Goal: Task Accomplishment & Management: Complete application form

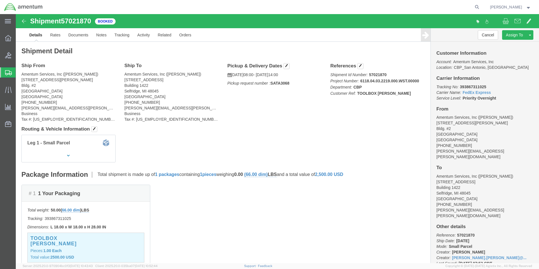
click at [0, 0] on span "Create Shipment" at bounding box center [0, 0] width 0 height 0
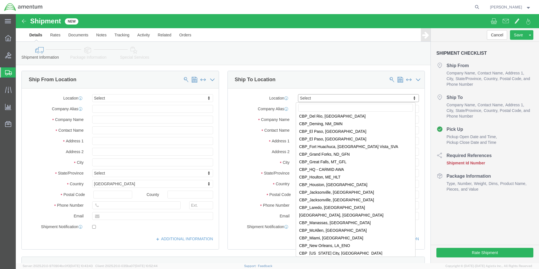
scroll to position [1099, 0]
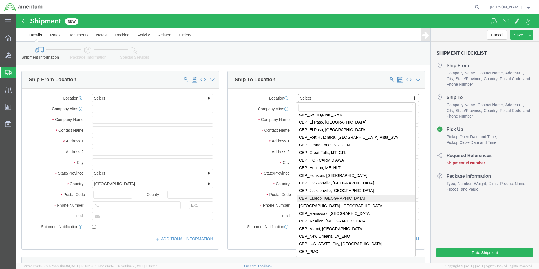
select select "49940"
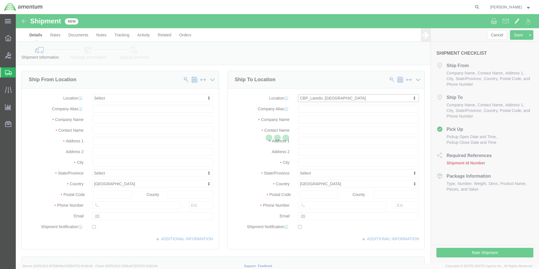
select select "[GEOGRAPHIC_DATA]"
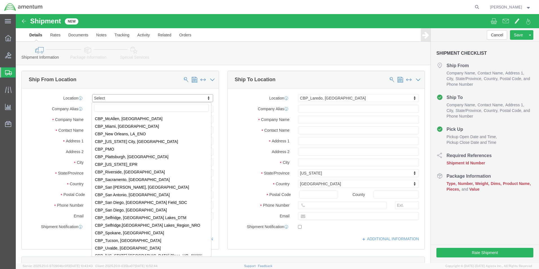
scroll to position [1240, 0]
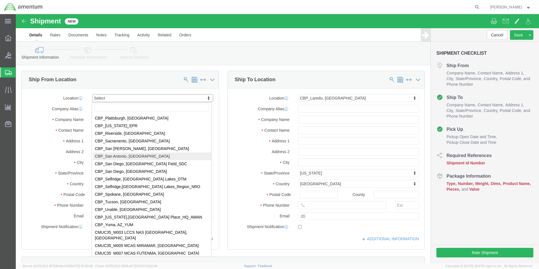
select select "49945"
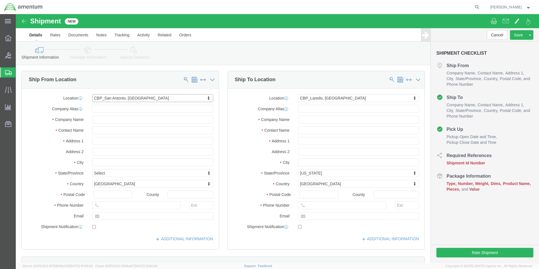
select select "[GEOGRAPHIC_DATA]"
click input "text"
drag, startPoint x: 112, startPoint y: 117, endPoint x: 46, endPoint y: 112, distance: 67.0
click div "Contact Name"
type input "[PERSON_NAME]"
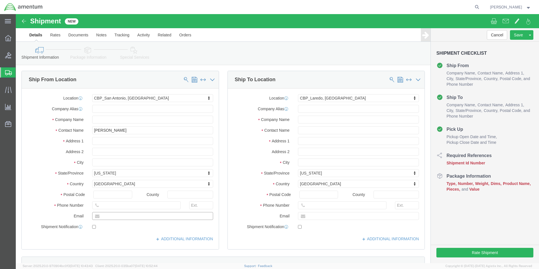
click input "text"
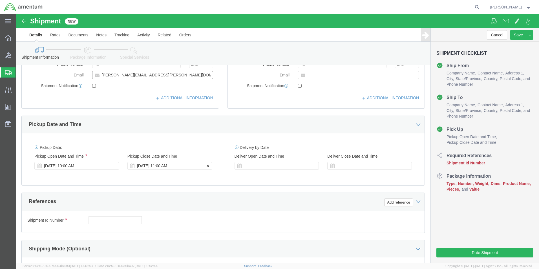
type input "[PERSON_NAME][EMAIL_ADDRESS][PERSON_NAME][DOMAIN_NAME]"
click div "[DATE] 11:00 AM"
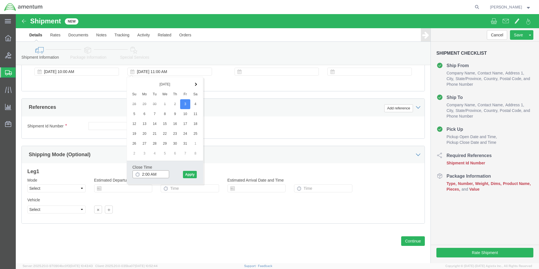
click input "2:00 AM"
type input "2:00 PM"
click button "Apply"
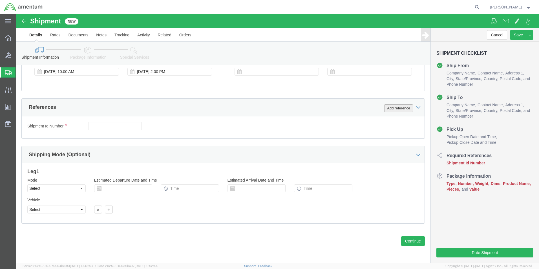
click button "Add reference"
click select "Select Account Type Activity ID Airline Appointment Number ASN Batch Request # …"
select select "CUSTREF"
click select "Select Account Type Activity ID Airline Appointment Number ASN Batch Request # …"
click input "text"
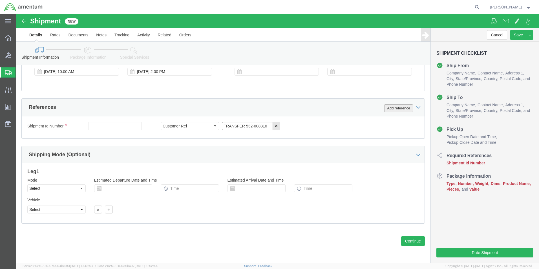
type input "TRANSFER 532-008310"
click button "Add reference"
click select "Select Account Type Activity ID Airline Appointment Number ASN Batch Request # …"
select select "DEPT"
click select "Select Account Type Activity ID Airline Appointment Number ASN Batch Request # …"
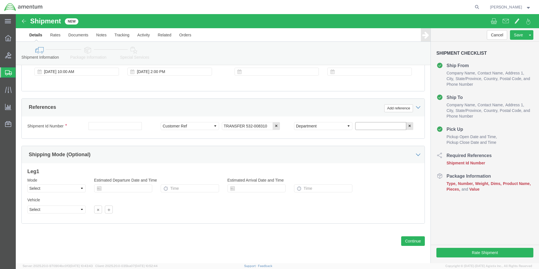
click input "text"
type input "CBP"
click button "Add reference"
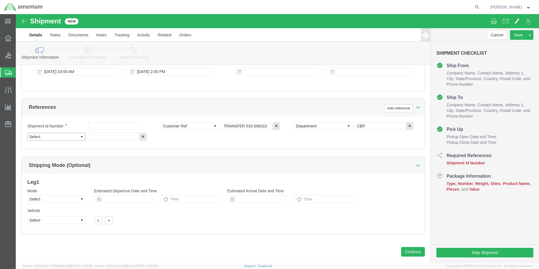
click select "Select Account Type Activity ID Airline Appointment Number ASN Batch Request # …"
select select "PROJNUM"
click select "Select Account Type Activity ID Airline Appointment Number ASN Batch Request # …"
click input "text"
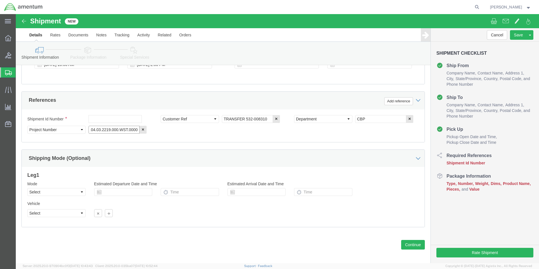
scroll to position [246, 0]
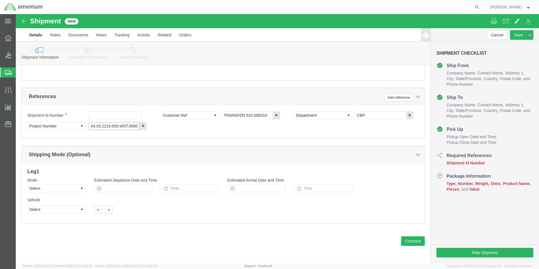
type input "6118.04.03.2219.000.WST.0000"
click select "Select Air Less than Truckload Multi-Leg Ocean Freight Rail Small Parcel Truckl…"
select select "SMAL"
click select "Select Air Less than Truckload Multi-Leg Ocean Freight Rail Small Parcel Truckl…"
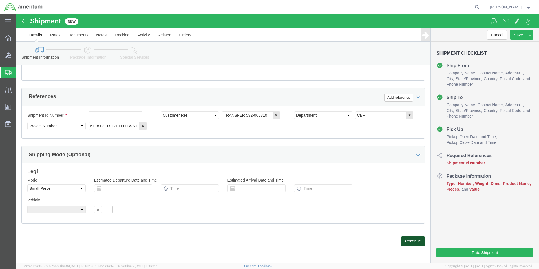
click button "Continue"
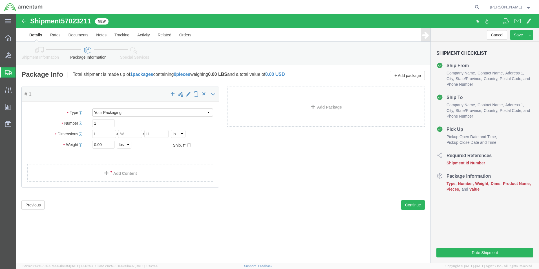
click select "Select Bale(s) Basket(s) Bolt(s) Bottle(s) Buckets Bulk Bundle(s) Can(s) Cardbo…"
select select "SBX"
click select "Select Bale(s) Basket(s) Bolt(s) Bottle(s) Buckets Bulk Bundle(s) Can(s) Cardbo…"
type input "12.25"
type input "11.00"
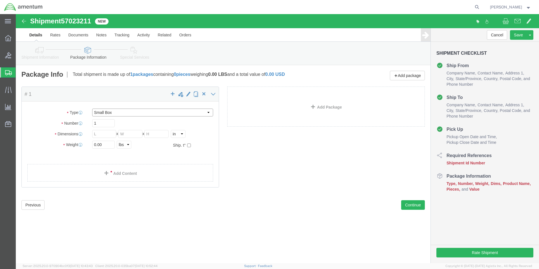
type input "1.50"
click input "0.00"
drag, startPoint x: 88, startPoint y: 131, endPoint x: 64, endPoint y: 127, distance: 24.8
click div "Weight 0.00 Select kgs lbs Ship. t°"
type input "1"
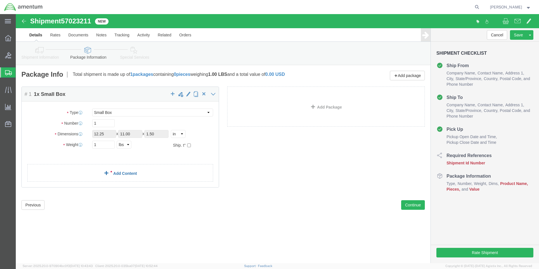
click link "Add Content"
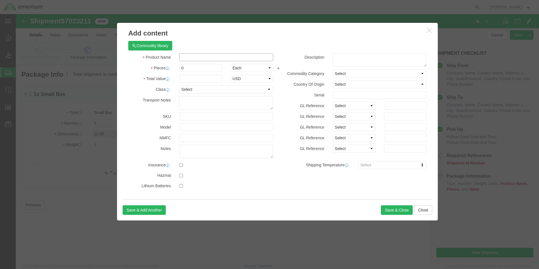
click input "text"
type input "100001610000"
click input "0"
drag, startPoint x: 174, startPoint y: 56, endPoint x: 145, endPoint y: 53, distance: 29.7
click div "Pieces 0 Select Bag Barrels 100Board Feet Bottle Box Blister Pack Carats Can Ca…"
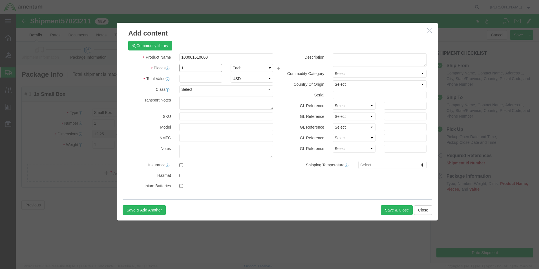
type input "1"
click input "text"
type input "500"
drag, startPoint x: 263, startPoint y: 38, endPoint x: 273, endPoint y: 45, distance: 12.4
click div "Commodity library"
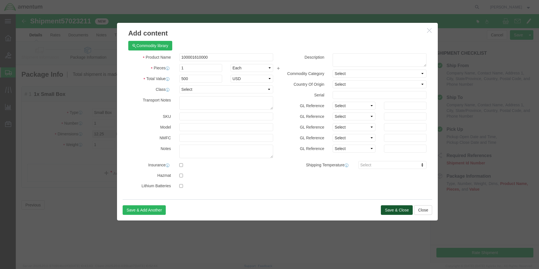
click button "Save & Close"
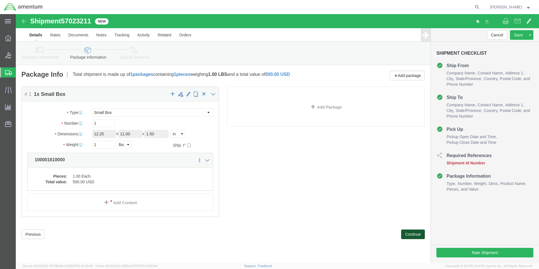
click button "Continue"
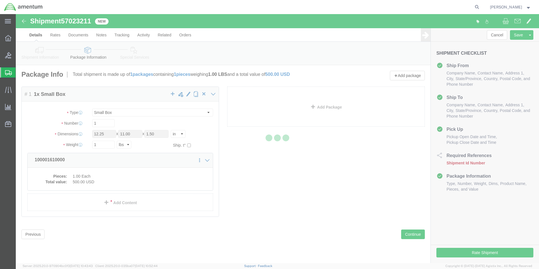
select select
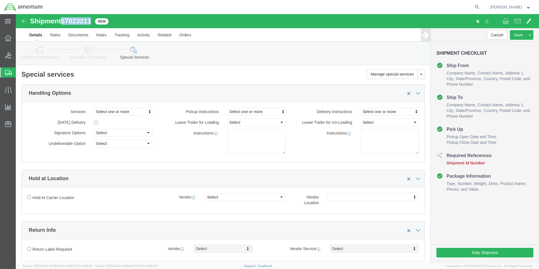
drag, startPoint x: 71, startPoint y: 5, endPoint x: 49, endPoint y: 6, distance: 22.0
click div "Shipment 57023211 New"
copy span "57023211"
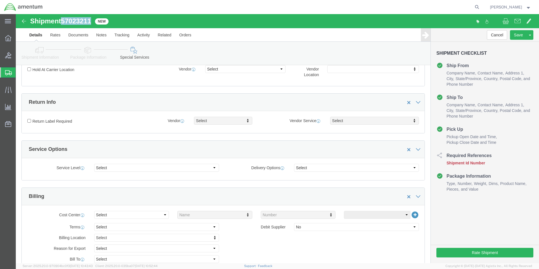
scroll to position [141, 0]
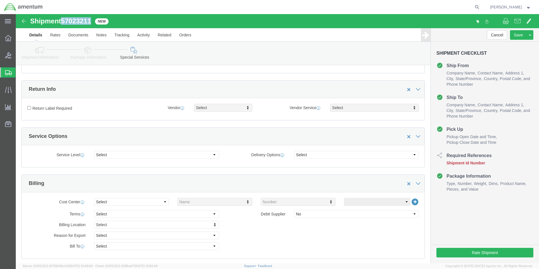
click link "Shipment Information"
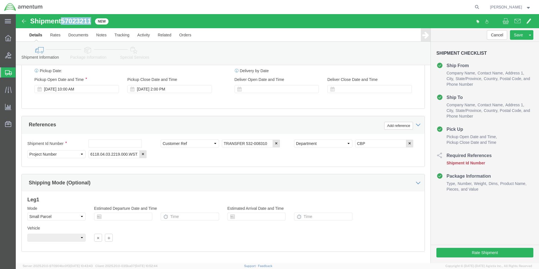
scroll to position [226, 0]
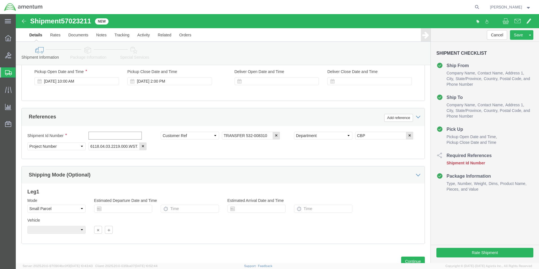
click input "text"
paste input "57023211"
type input "57023211"
click button "Rate Shipment"
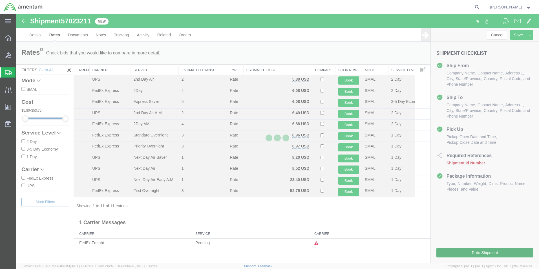
scroll to position [0, 0]
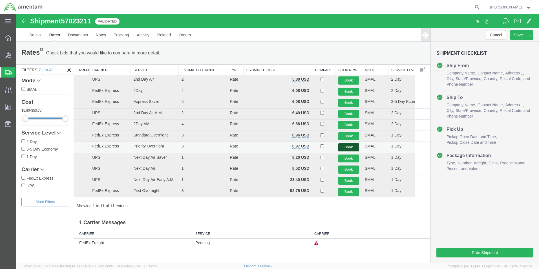
click at [350, 145] on button "Book" at bounding box center [348, 147] width 21 height 8
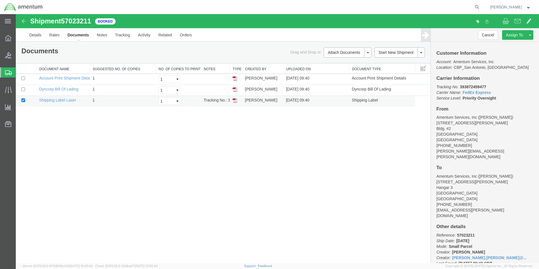
drag, startPoint x: 234, startPoint y: 98, endPoint x: 244, endPoint y: 100, distance: 10.1
click at [234, 98] on img at bounding box center [235, 100] width 5 height 5
click at [37, 36] on link "Details" at bounding box center [35, 35] width 20 height 14
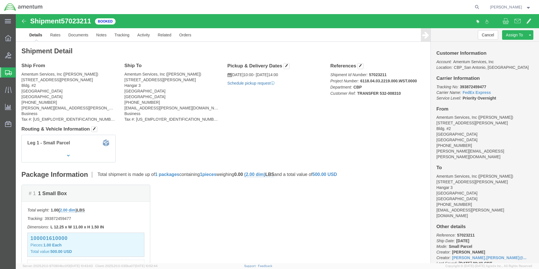
click link "Schedule pickup request"
